Goal: Find specific page/section: Find specific page/section

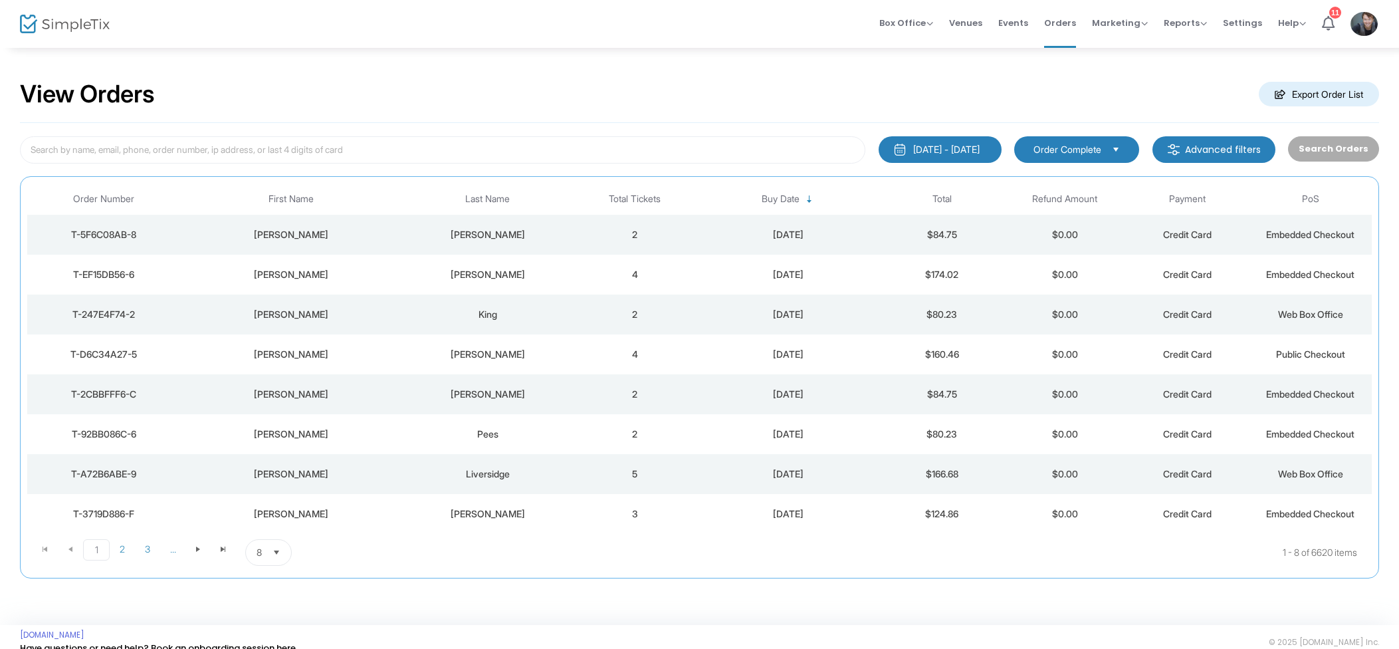
scroll to position [5, 0]
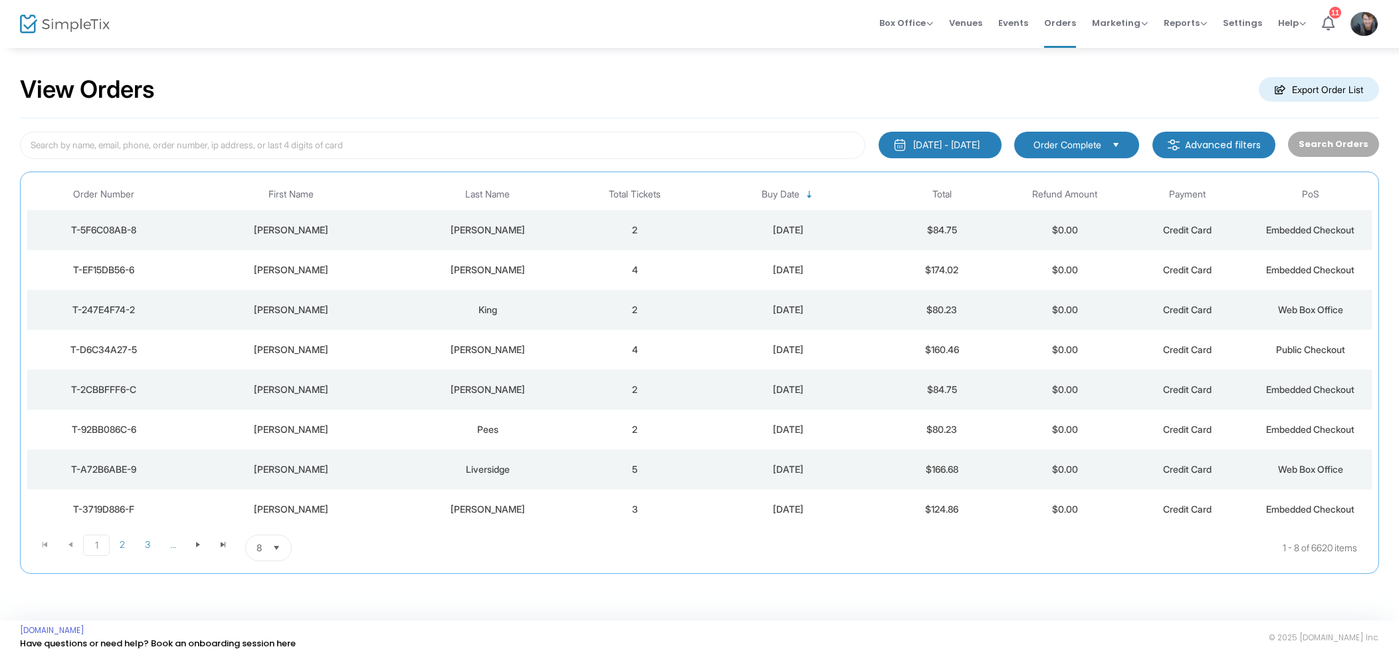
click at [655, 223] on td "2" at bounding box center [634, 230] width 123 height 40
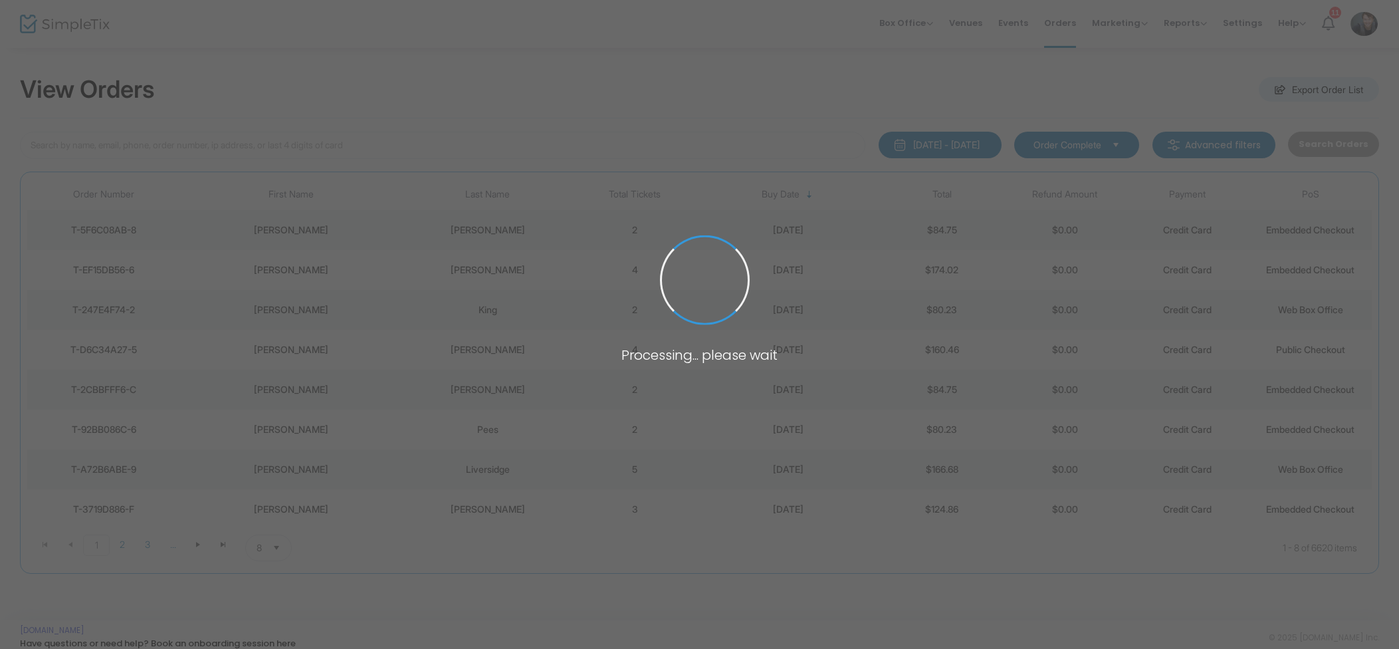
scroll to position [0, 0]
click at [876, 270] on span at bounding box center [699, 324] width 1399 height 649
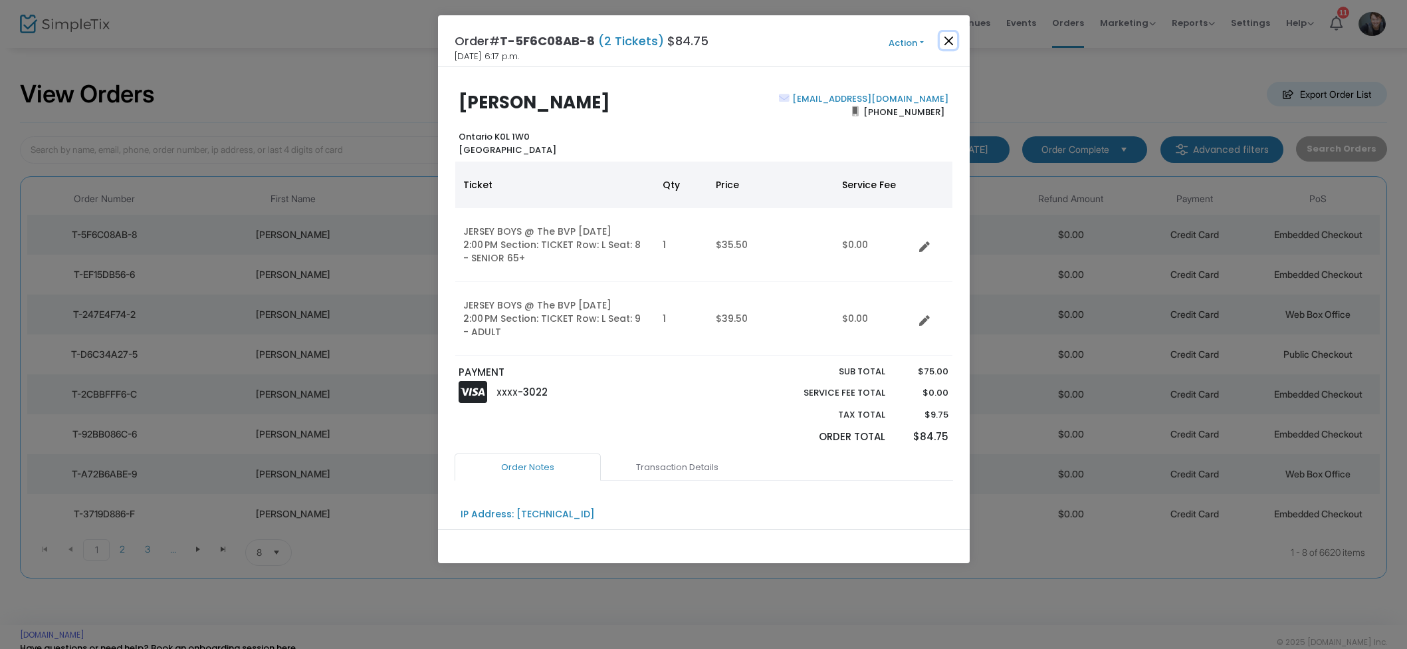
drag, startPoint x: 948, startPoint y: 38, endPoint x: 967, endPoint y: 38, distance: 19.3
click at [948, 39] on button "Close" at bounding box center [948, 40] width 17 height 17
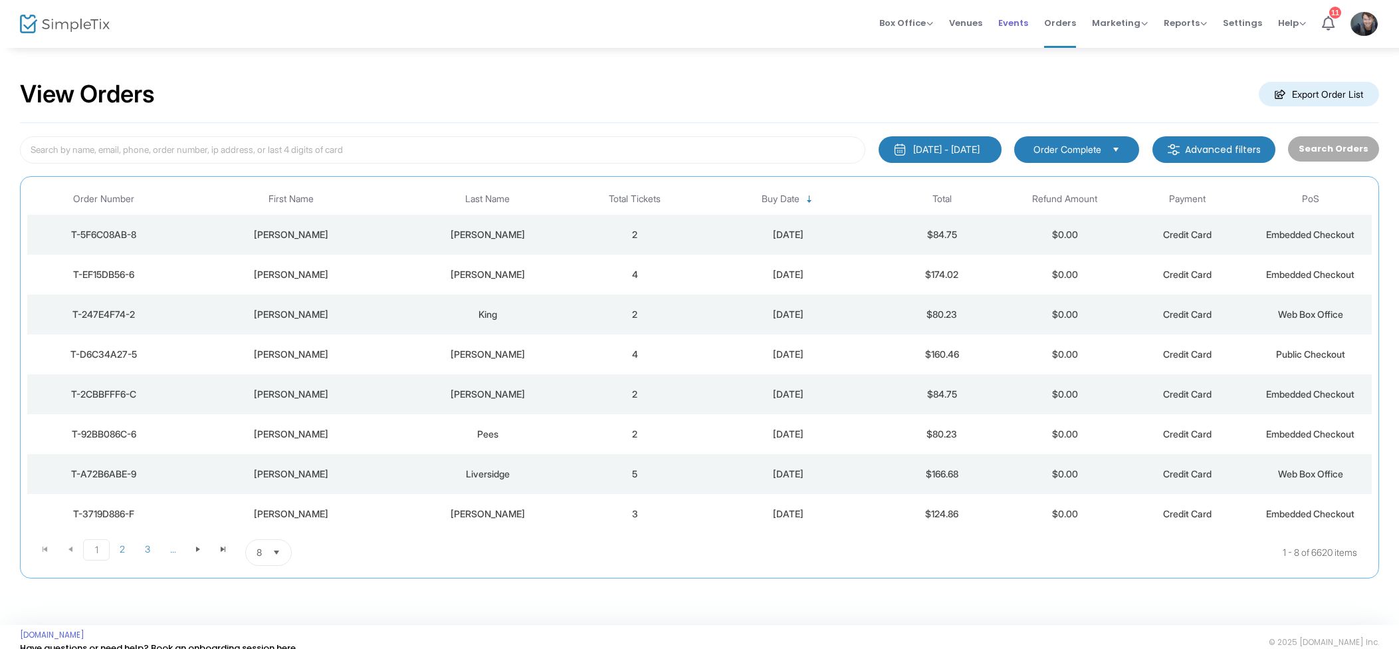
click at [1023, 23] on span "Events" at bounding box center [1013, 23] width 30 height 34
click at [1028, 22] on span "Events" at bounding box center [1013, 23] width 30 height 34
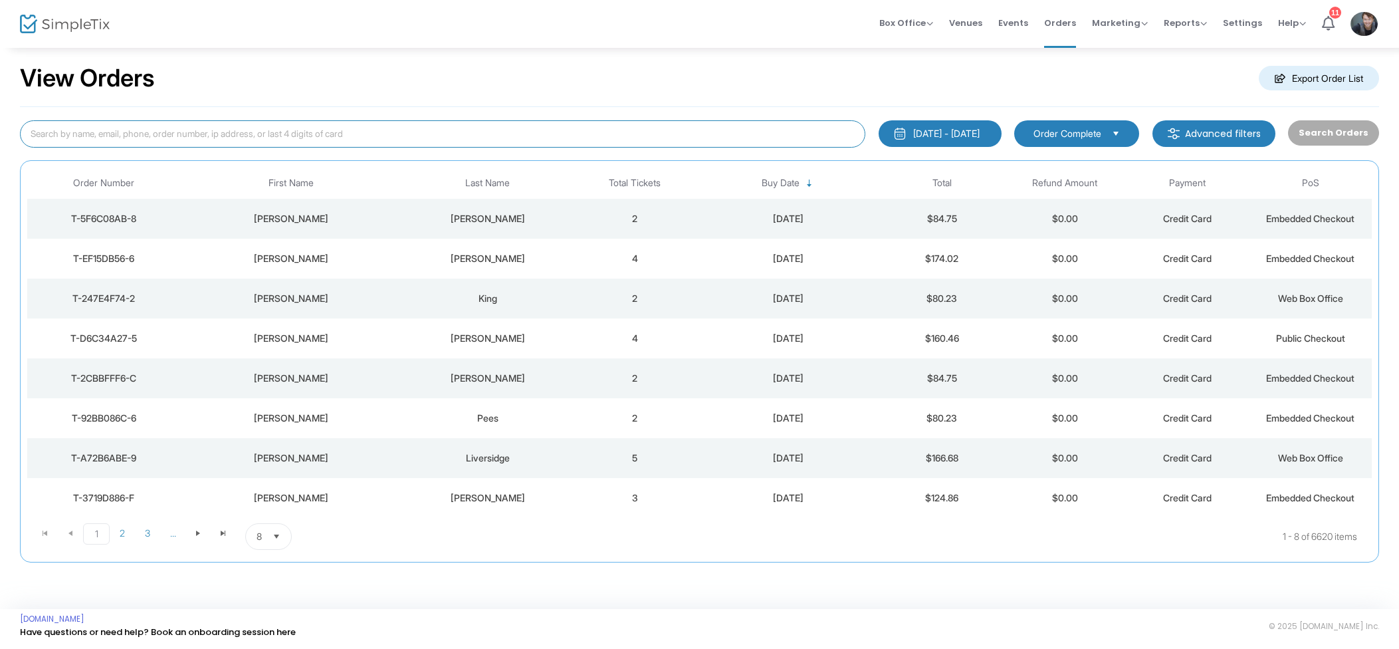
click at [660, 130] on input at bounding box center [442, 133] width 845 height 27
type input "p"
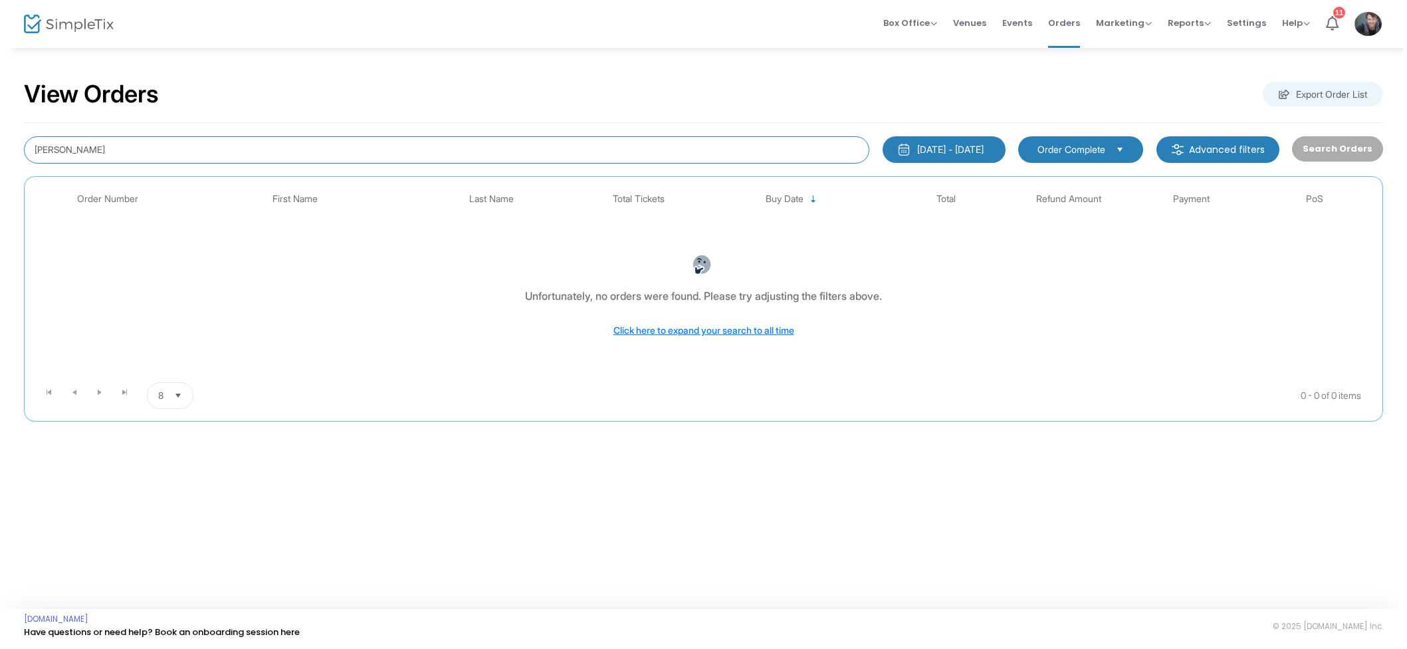
scroll to position [0, 0]
click at [39, 151] on input "colter" at bounding box center [446, 149] width 853 height 27
type input "coulter"
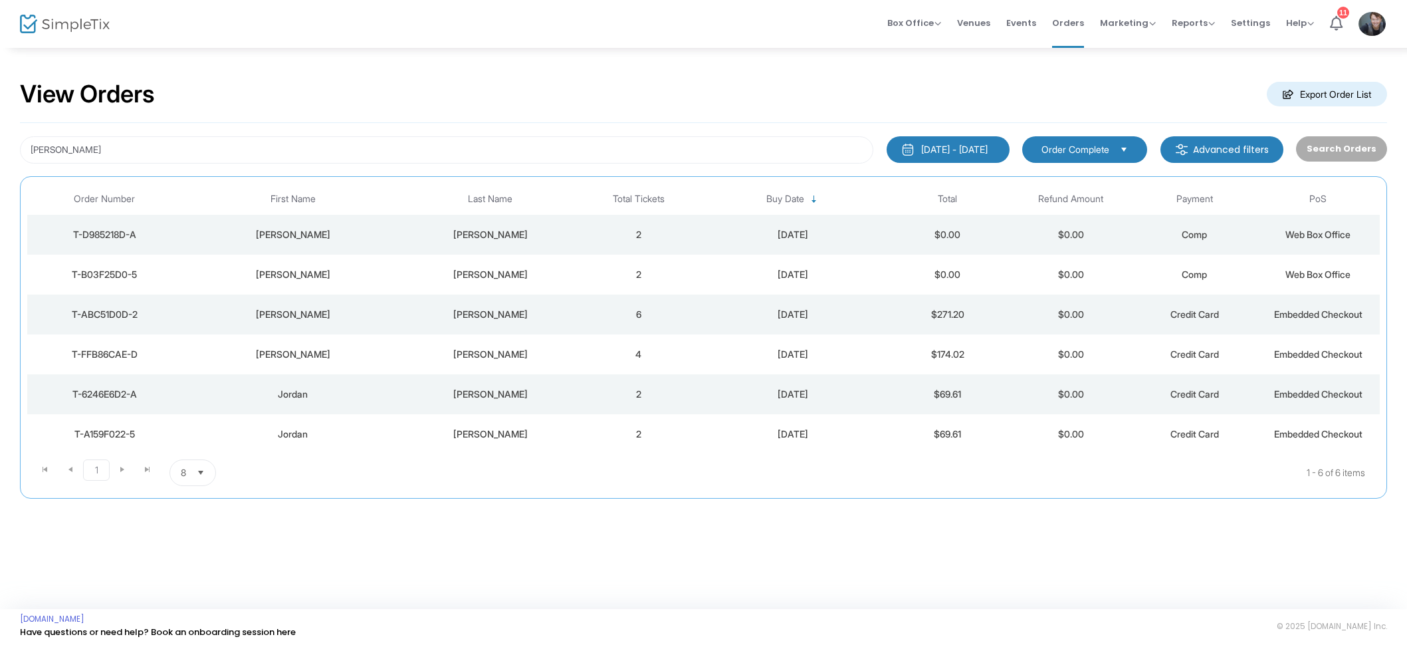
click at [587, 233] on td "2" at bounding box center [639, 235] width 124 height 40
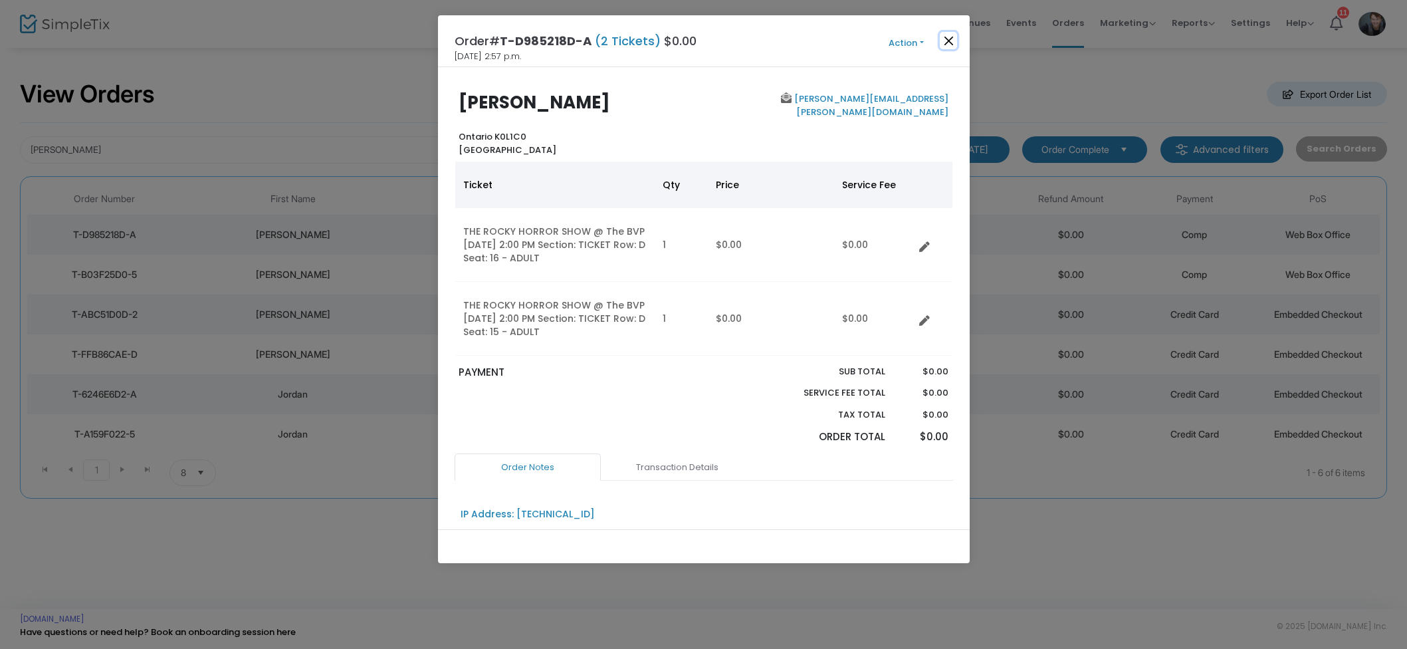
click at [944, 38] on button "Close" at bounding box center [948, 40] width 17 height 17
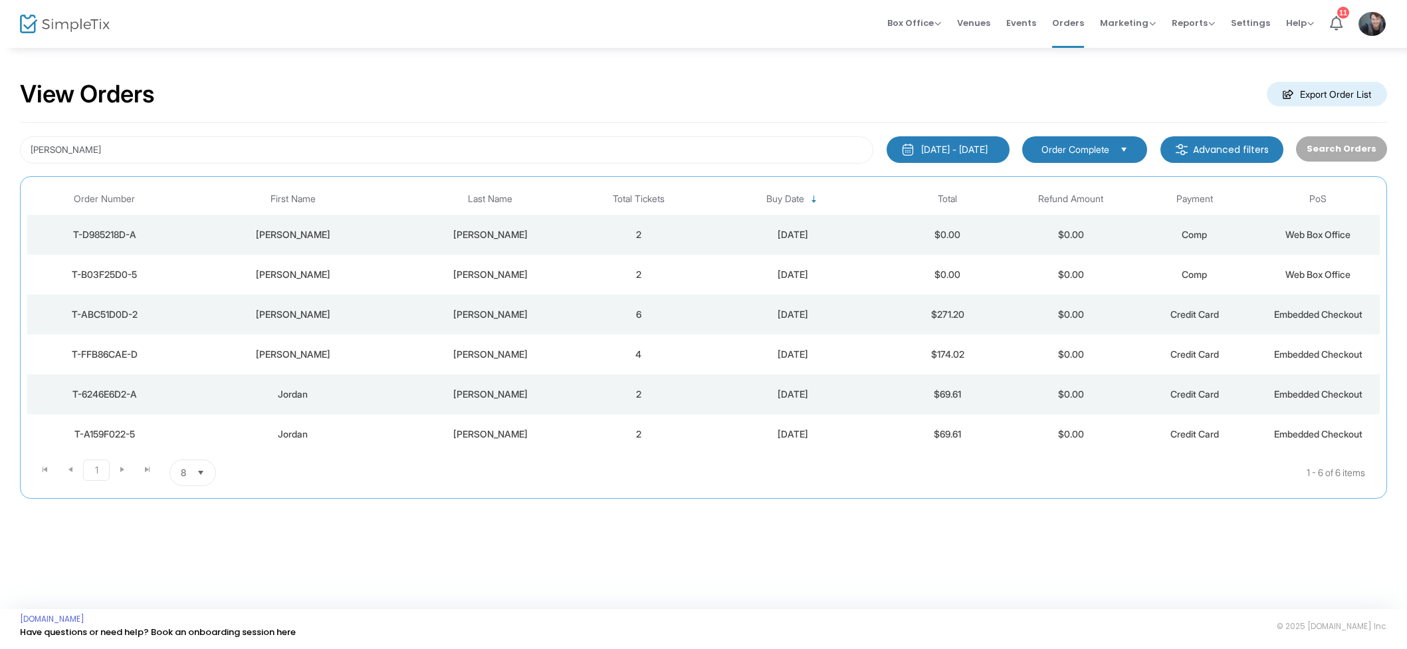
click at [472, 274] on div "Coulter" at bounding box center [490, 274] width 166 height 13
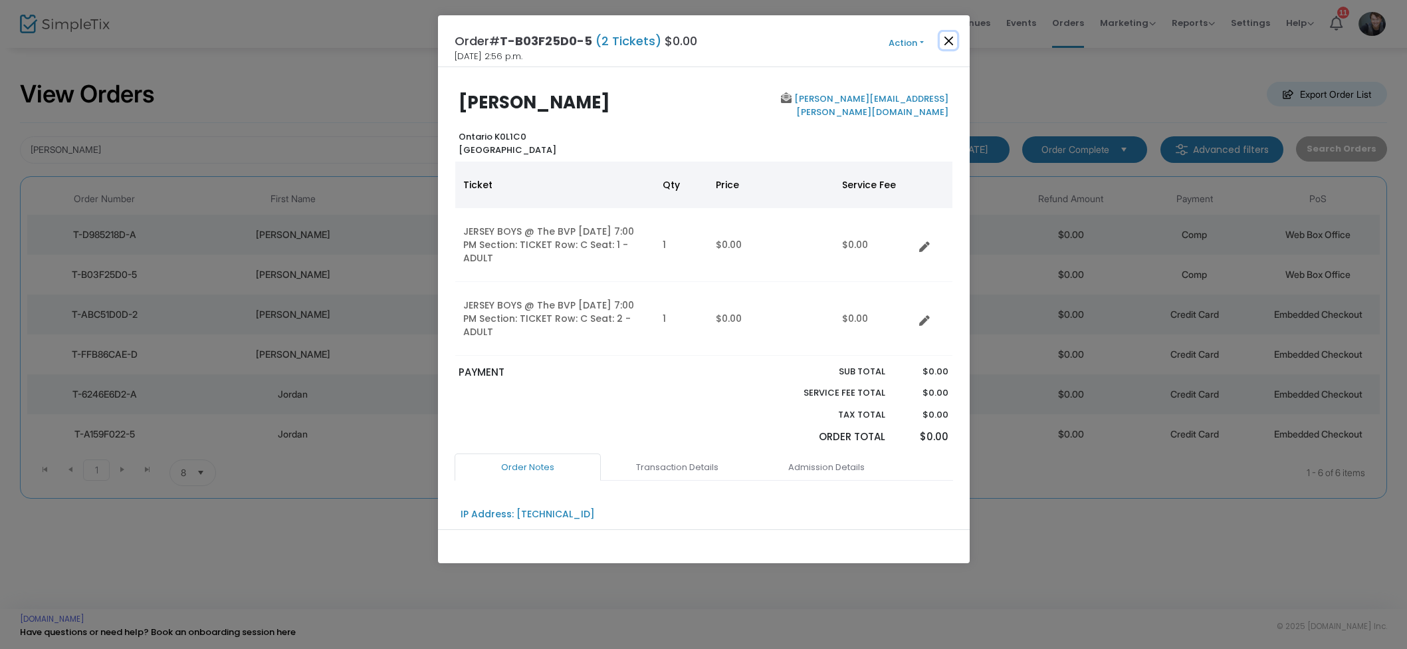
click at [945, 41] on button "Close" at bounding box center [948, 40] width 17 height 17
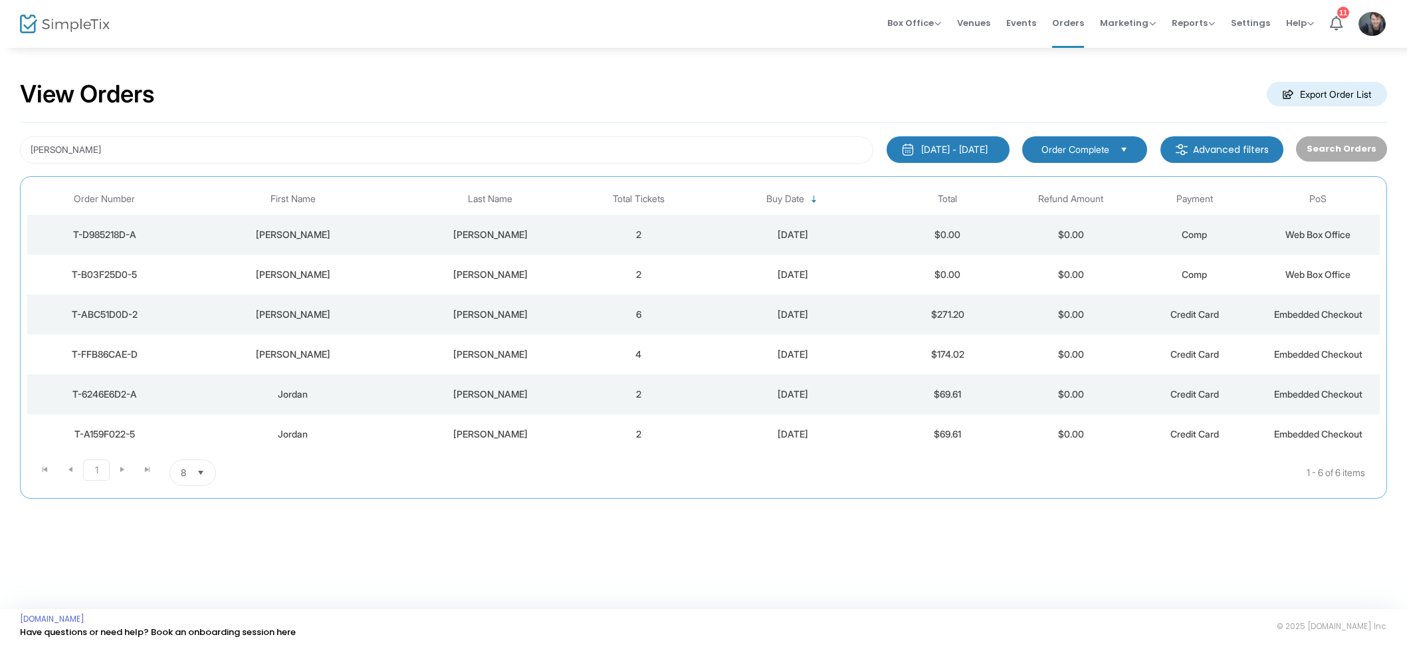
click at [624, 234] on td "2" at bounding box center [639, 235] width 124 height 40
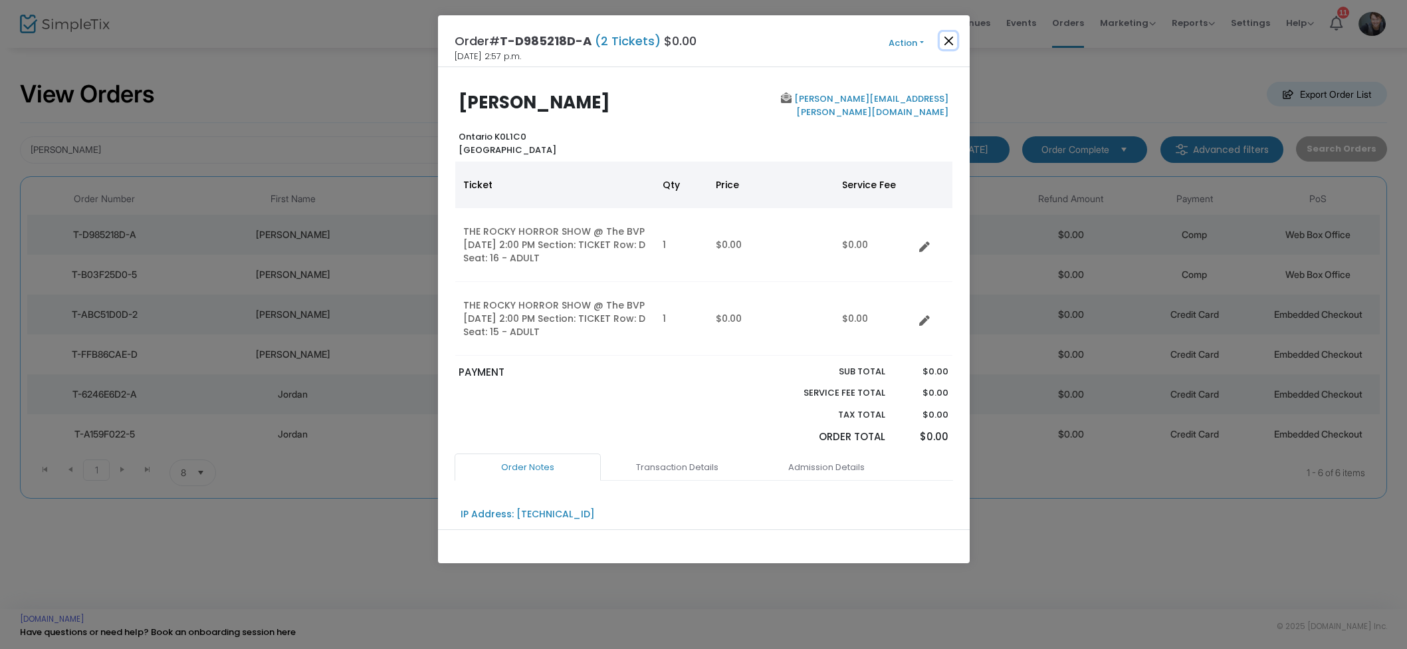
click at [944, 42] on button "Close" at bounding box center [948, 40] width 17 height 17
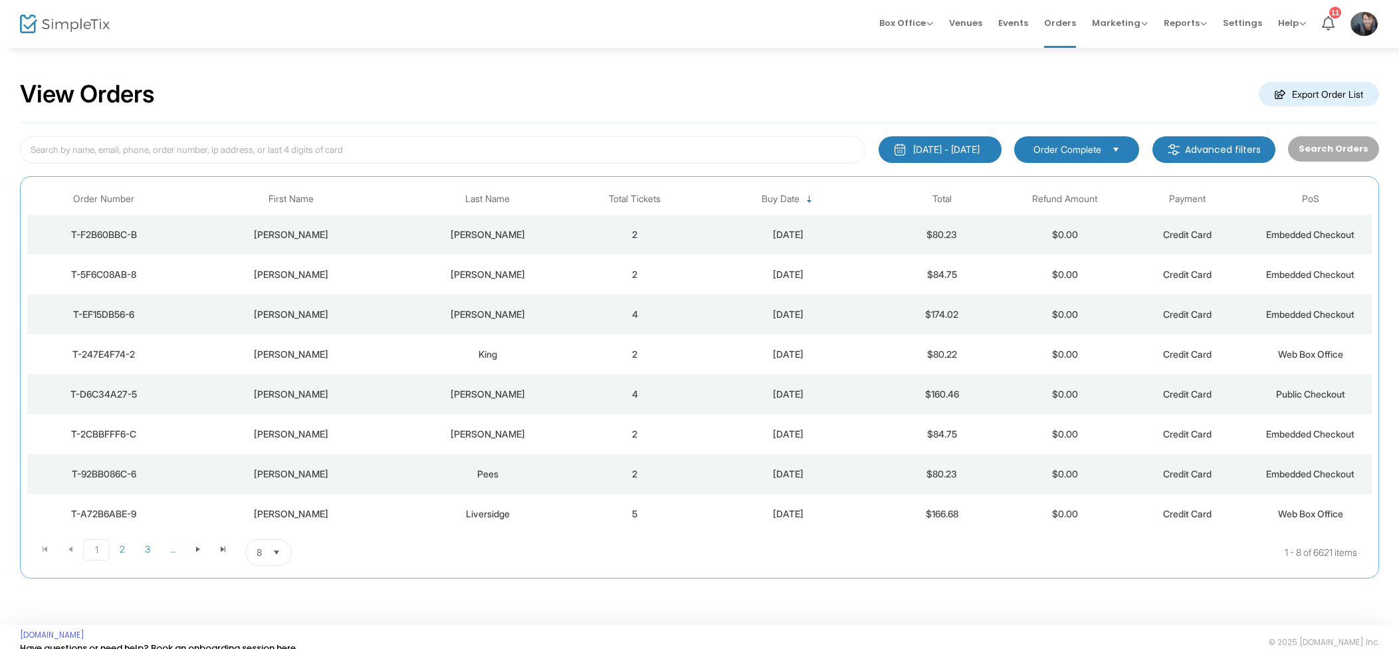
click at [631, 241] on td "2" at bounding box center [634, 235] width 123 height 40
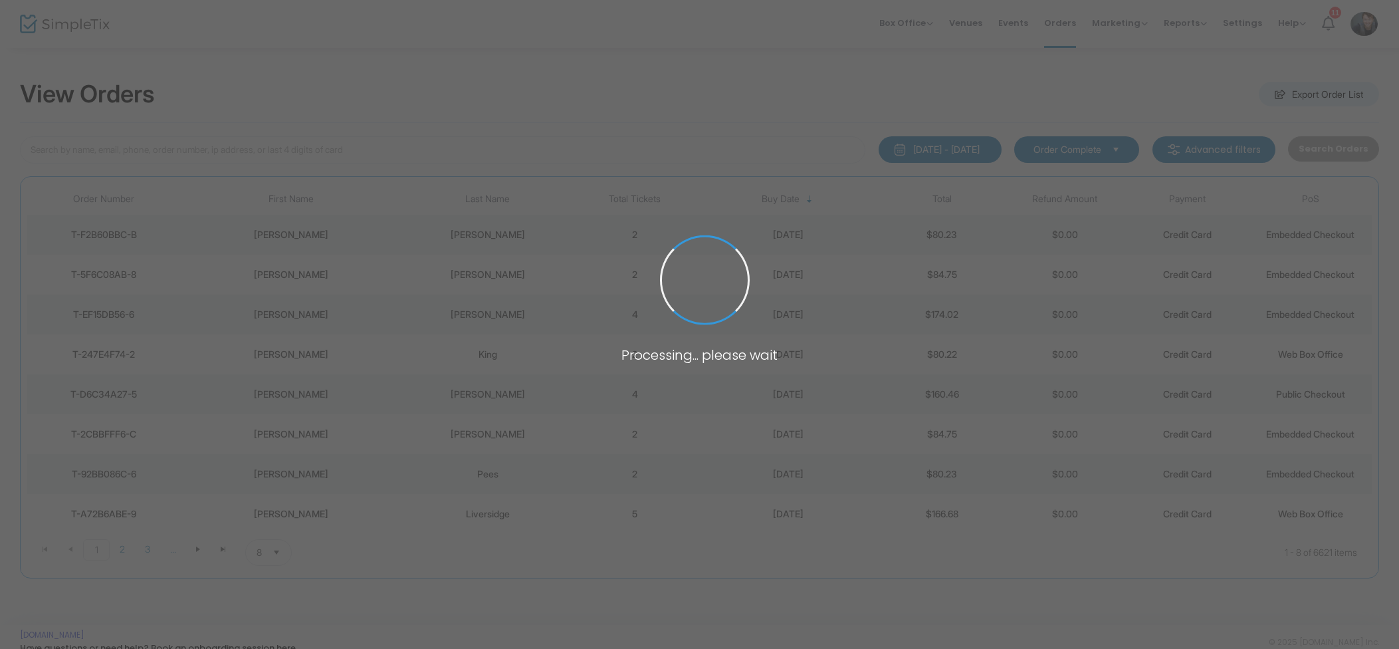
click at [630, 241] on span at bounding box center [699, 324] width 1399 height 649
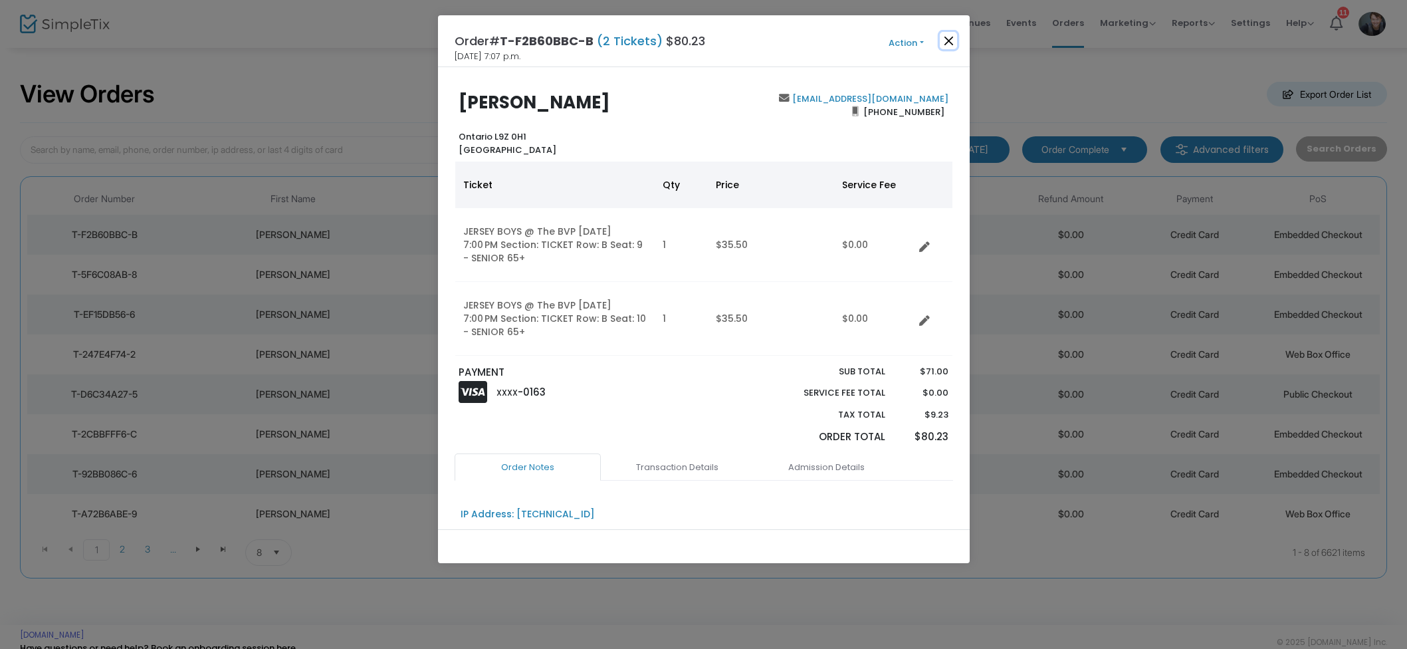
click at [946, 42] on button "Close" at bounding box center [948, 40] width 17 height 17
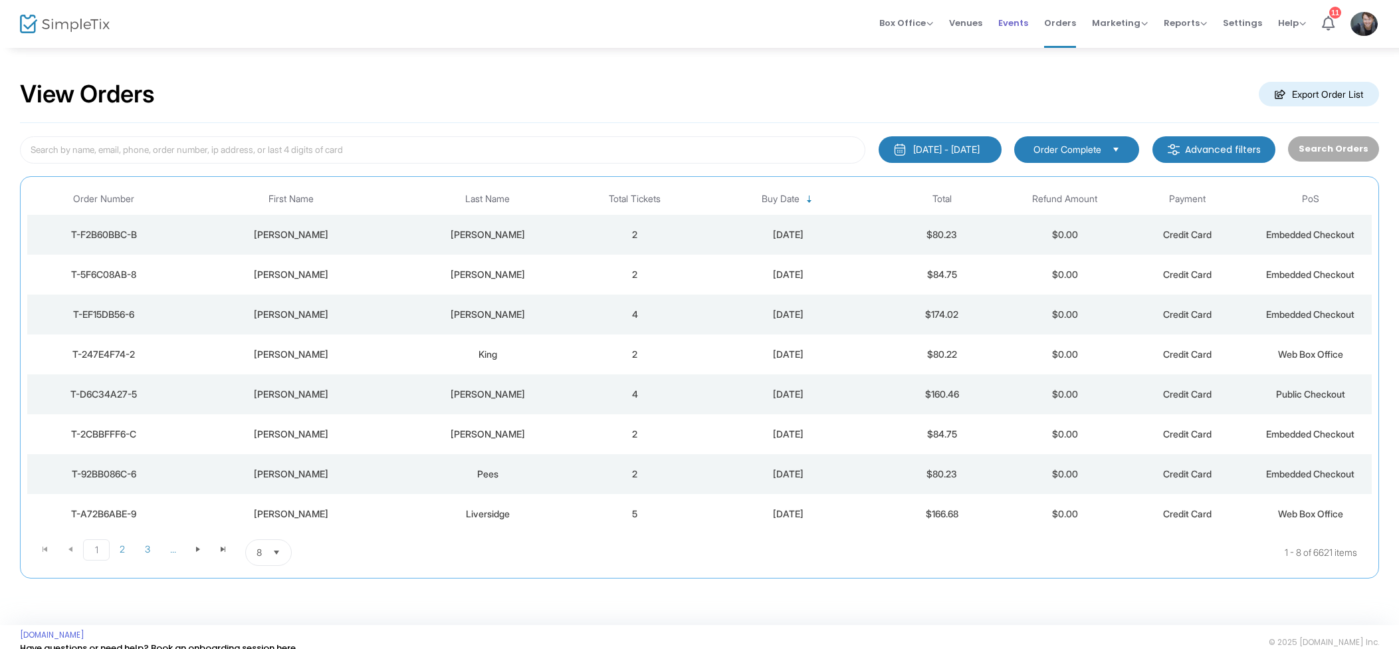
click at [1021, 25] on span "Events" at bounding box center [1013, 23] width 30 height 34
